Goal: Navigation & Orientation: Find specific page/section

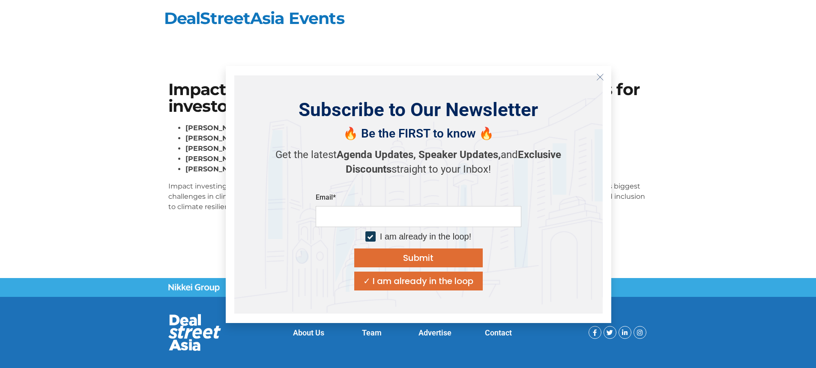
click at [596, 79] on icon "Close" at bounding box center [600, 77] width 8 height 8
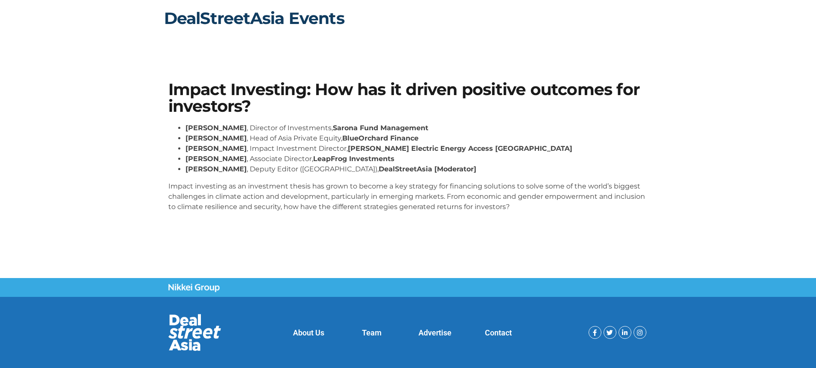
click at [259, 20] on link "DealStreetAsia Events" at bounding box center [254, 18] width 180 height 20
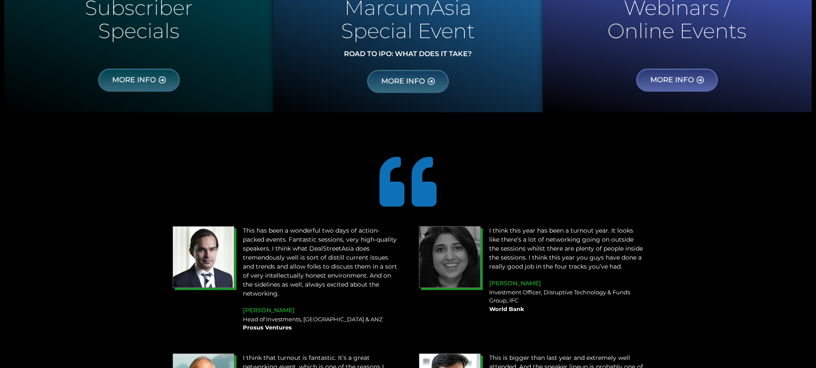
scroll to position [856, 0]
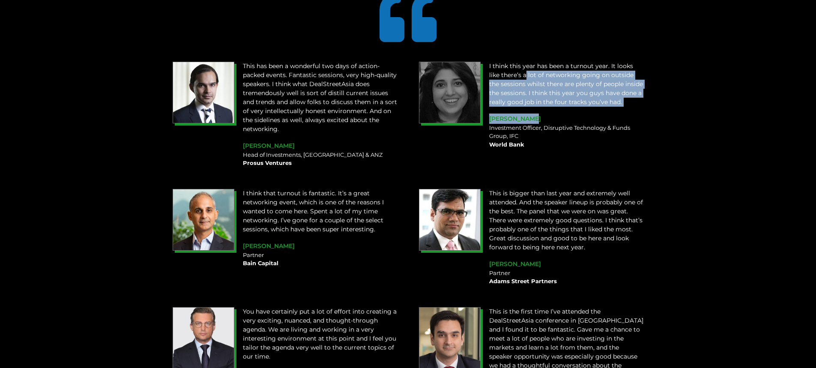
drag, startPoint x: 526, startPoint y: 71, endPoint x: 537, endPoint y: 113, distance: 44.4
click at [537, 113] on div "I think this year has been a turnout year. It looks like there’s a lot of netwo…" at bounding box center [566, 105] width 163 height 96
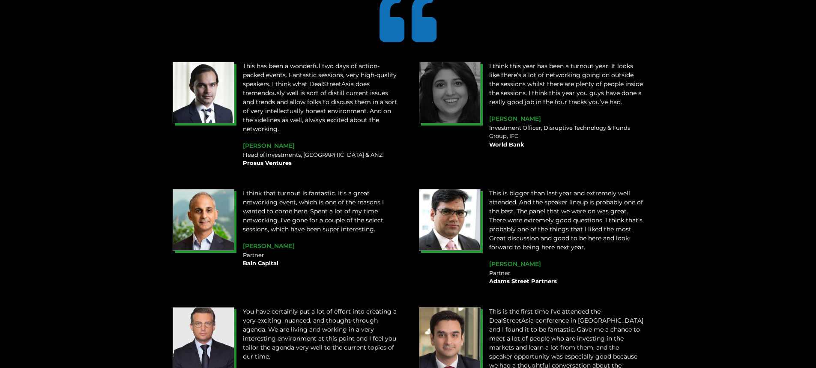
click at [571, 66] on p "I think this year has been a turnout year. It looks like there’s a lot of netwo…" at bounding box center [566, 84] width 155 height 45
click at [569, 90] on p "I think this year has been a turnout year. It looks like there’s a lot of netwo…" at bounding box center [566, 84] width 155 height 45
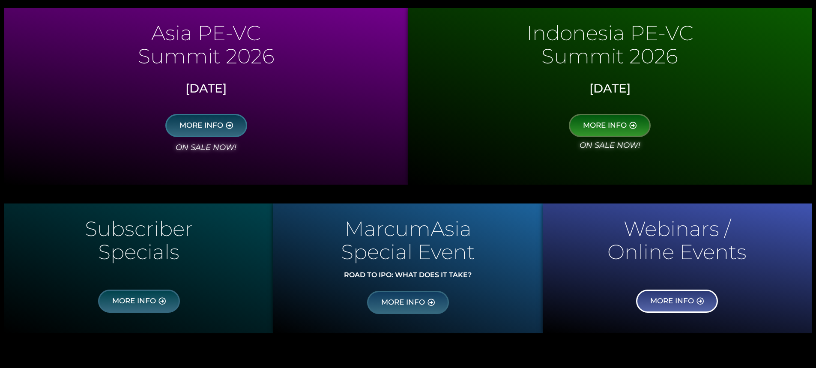
click at [682, 296] on link "MORE INFO" at bounding box center [677, 300] width 82 height 23
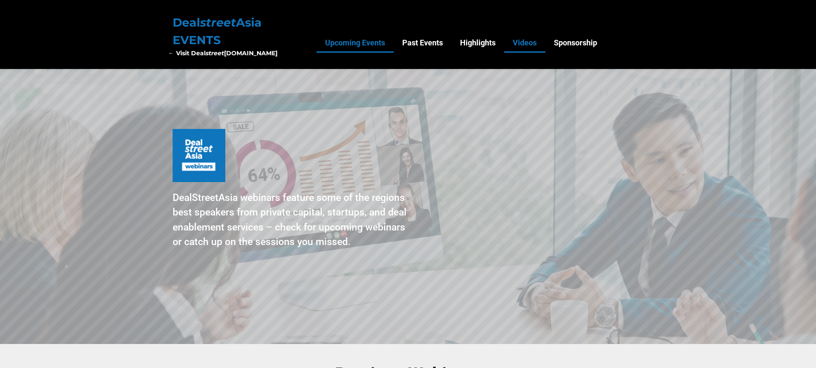
click at [510, 42] on link "Videos" at bounding box center [524, 43] width 41 height 20
